Goal: Information Seeking & Learning: Learn about a topic

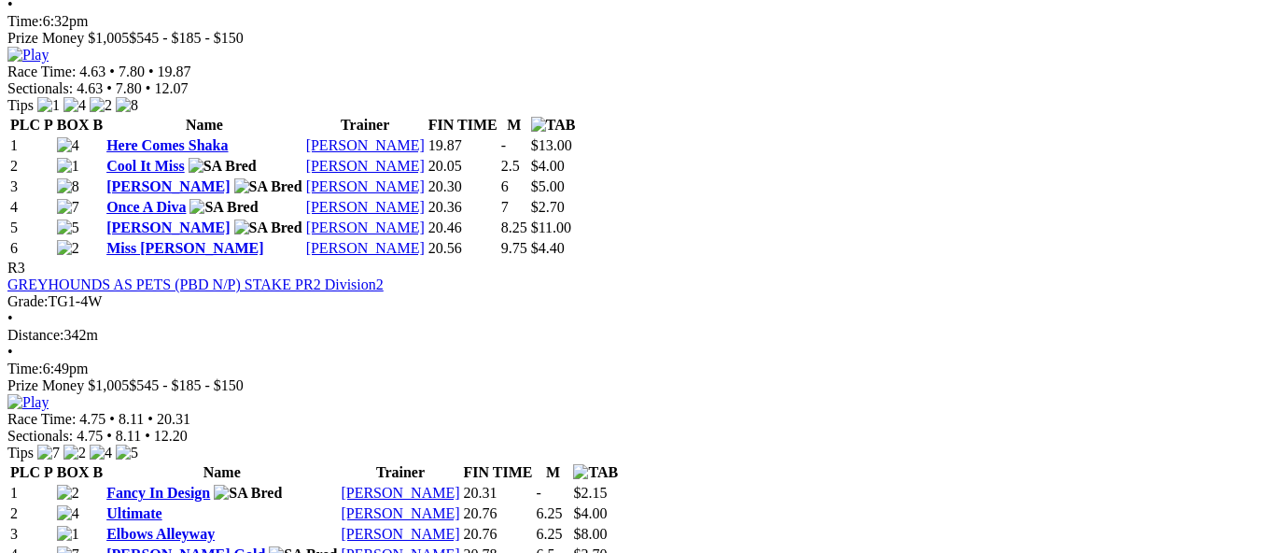
scroll to position [1307, 0]
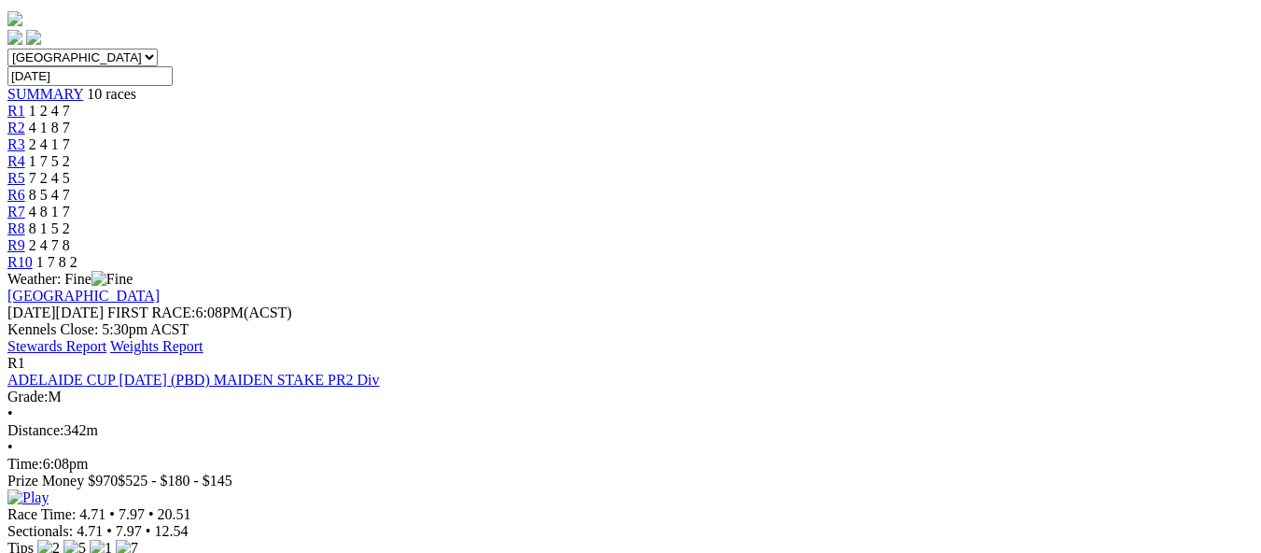
scroll to position [467, 0]
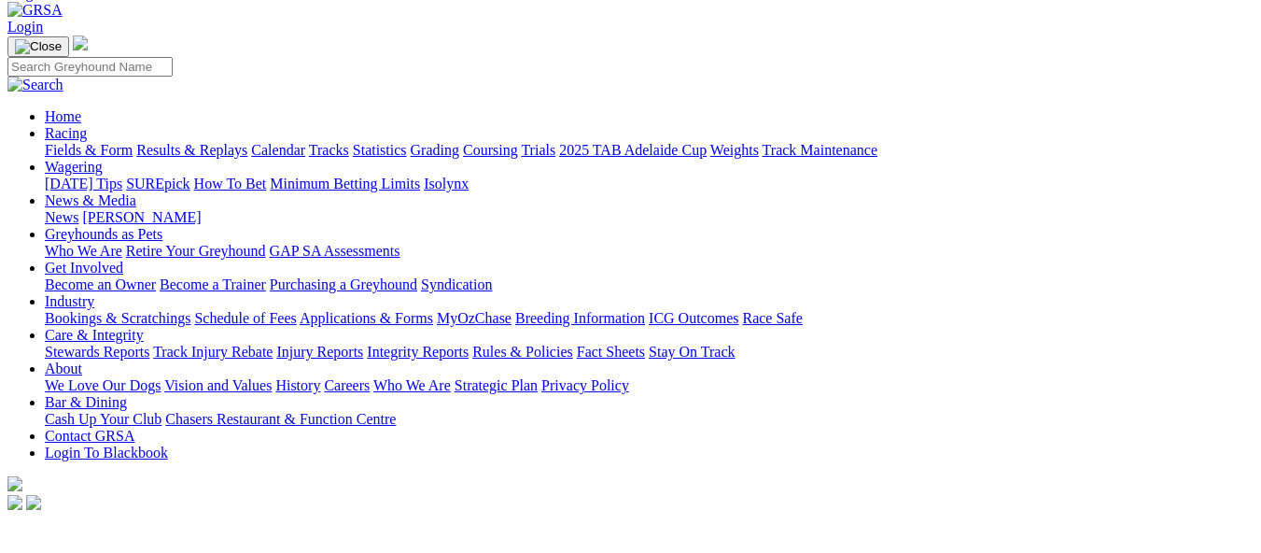
scroll to position [93, 0]
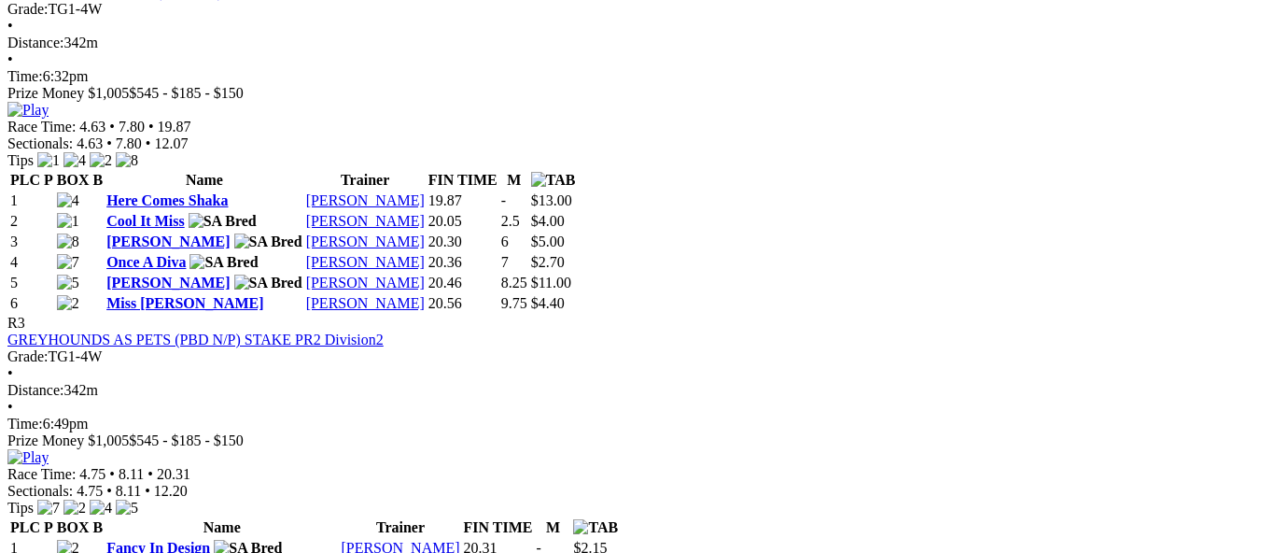
scroll to position [1307, 0]
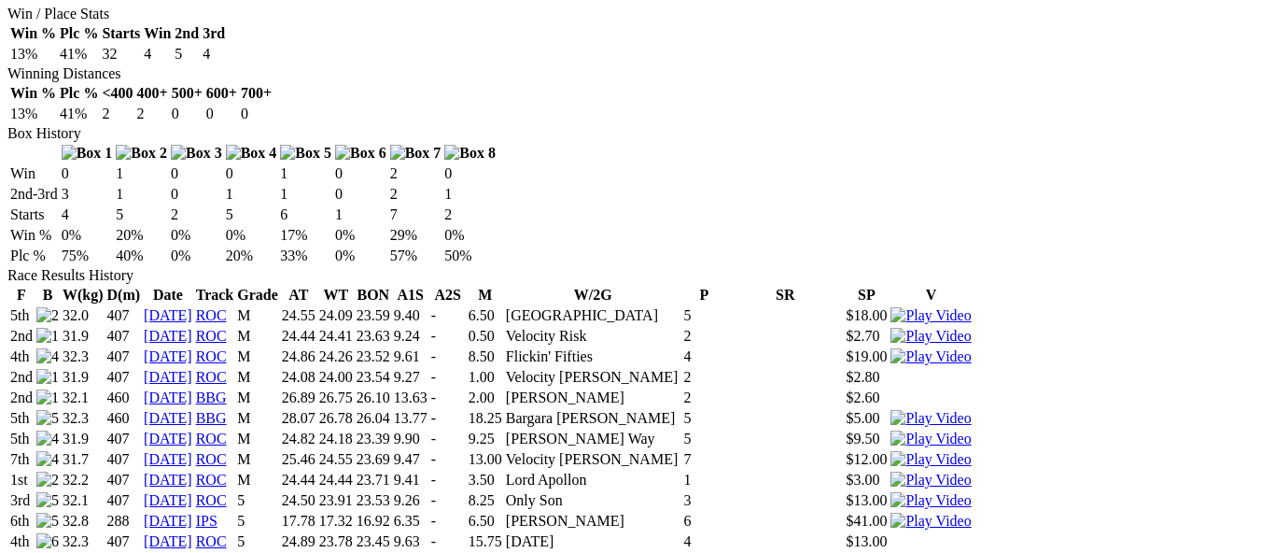
scroll to position [1401, 0]
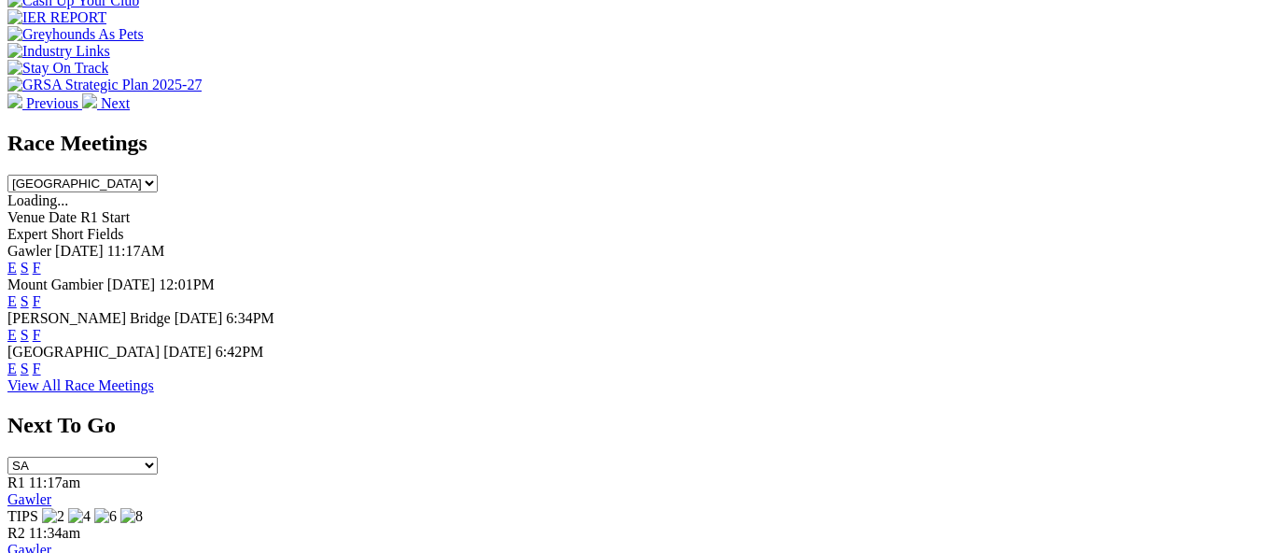
scroll to position [747, 0]
click at [41, 360] on link "F" at bounding box center [37, 368] width 8 height 16
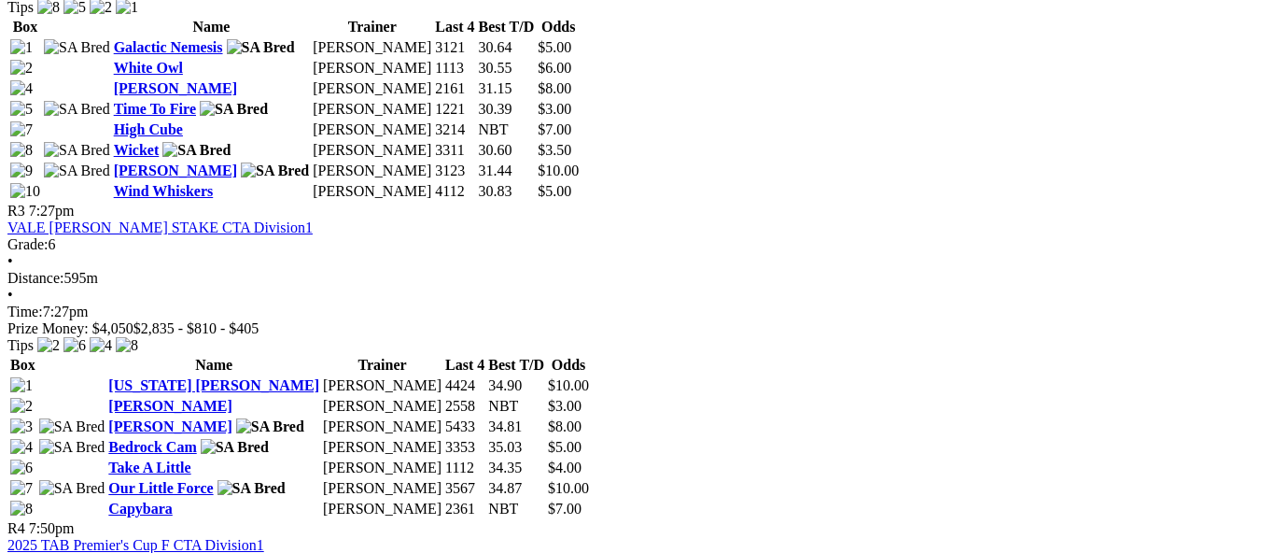
scroll to position [1401, 0]
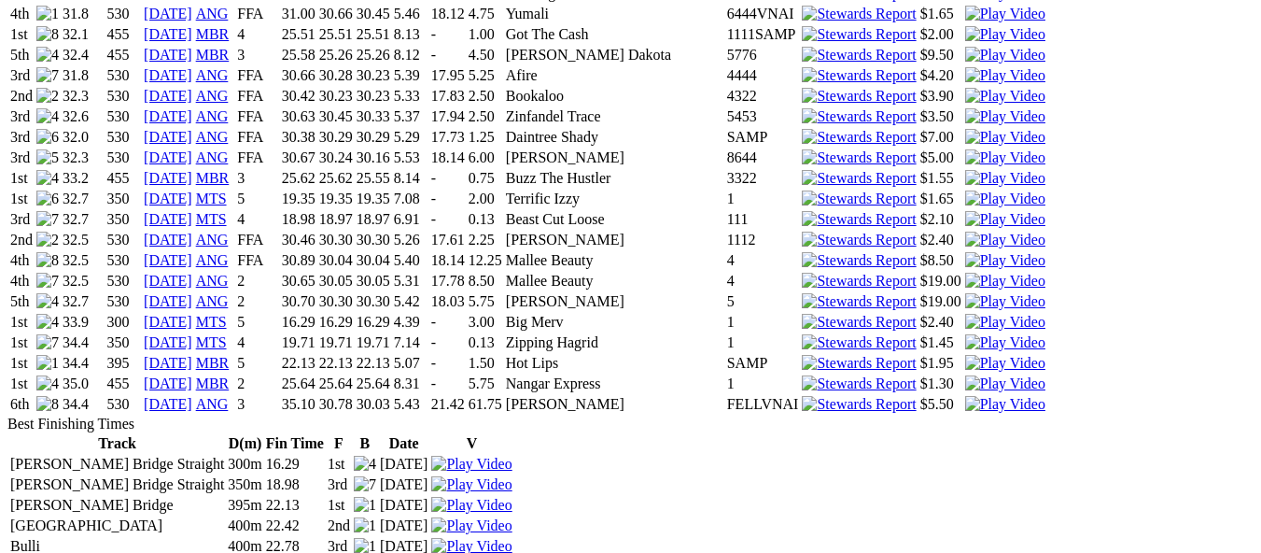
scroll to position [2521, 0]
